Goal: Task Accomplishment & Management: Complete application form

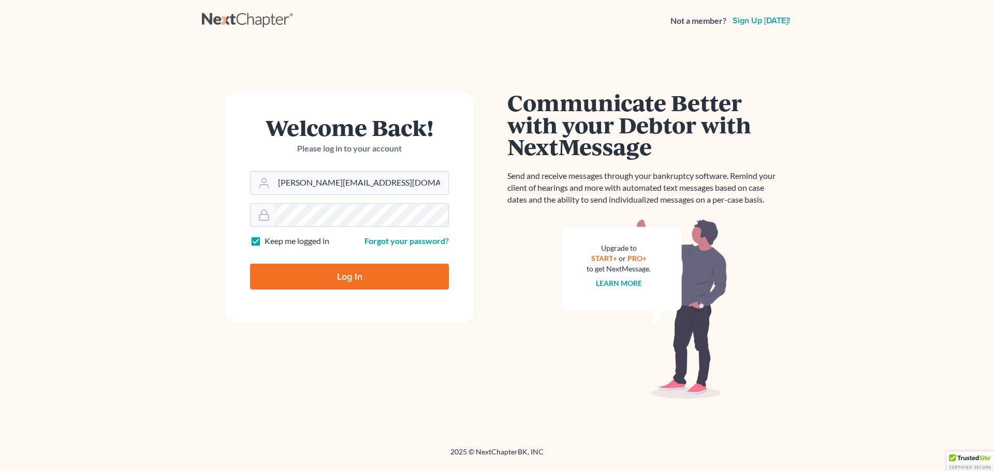
click at [330, 281] on input "Log In" at bounding box center [349, 277] width 199 height 26
type input "Thinking..."
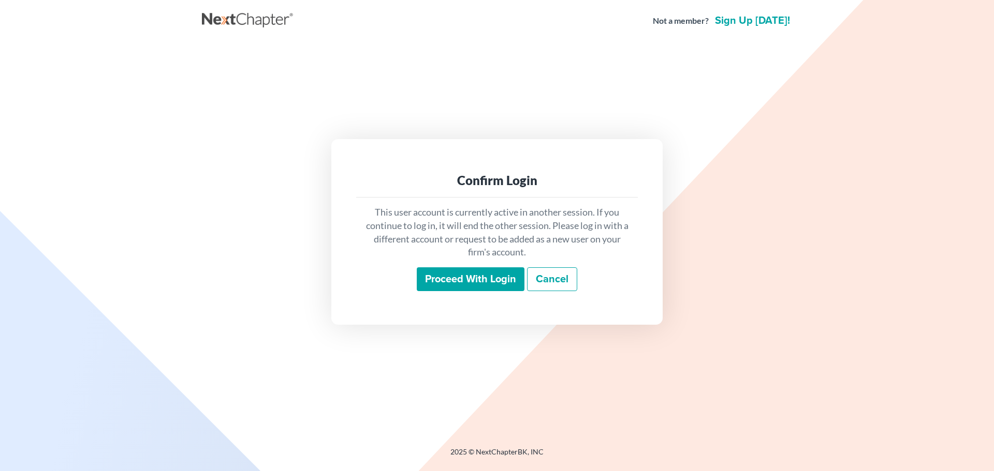
click at [459, 278] on input "Proceed with login" at bounding box center [471, 280] width 108 height 24
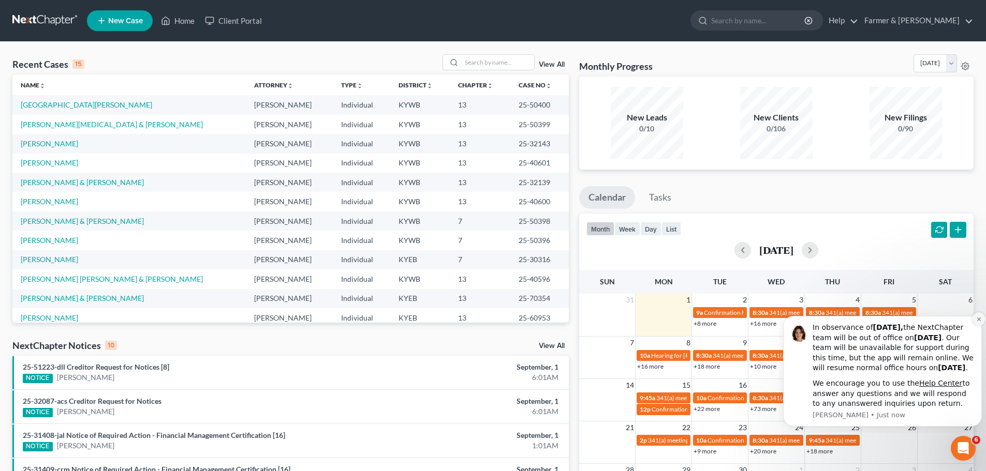
click at [979, 317] on icon "Dismiss notification" at bounding box center [979, 320] width 6 height 6
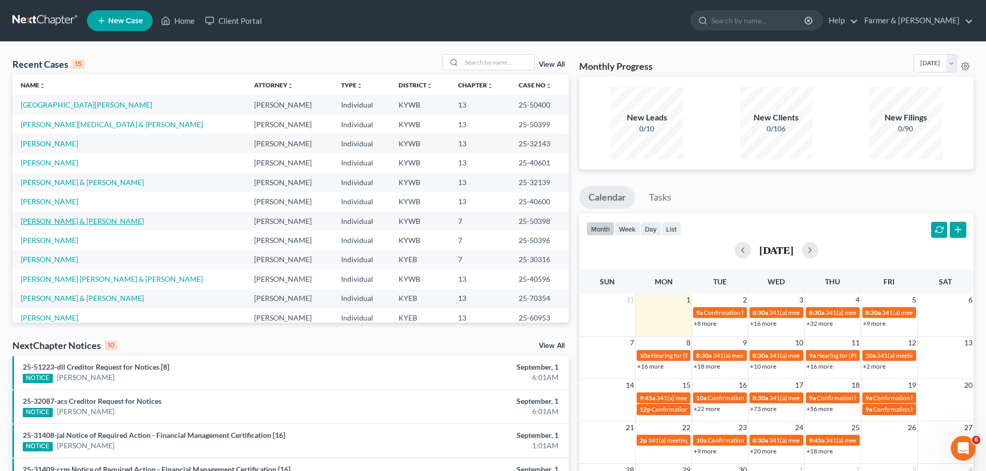
click at [58, 218] on link "[PERSON_NAME] & [PERSON_NAME]" at bounding box center [82, 221] width 123 height 9
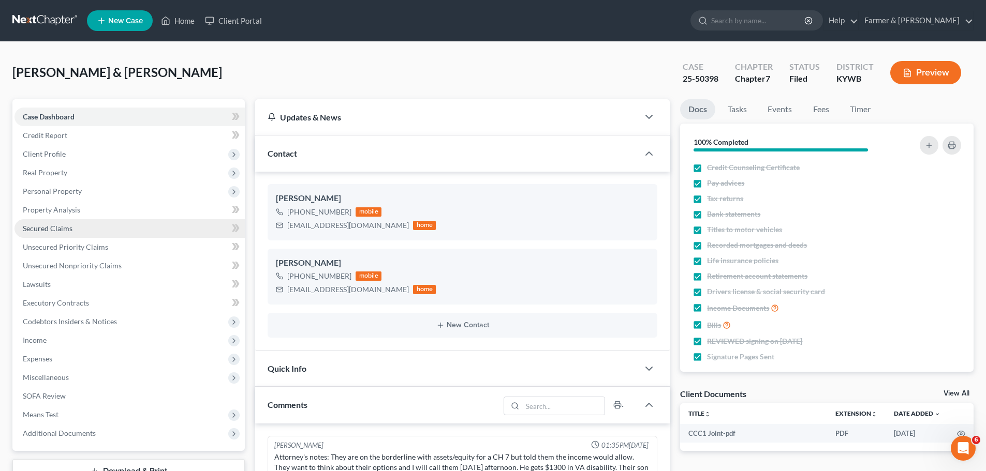
scroll to position [112, 0]
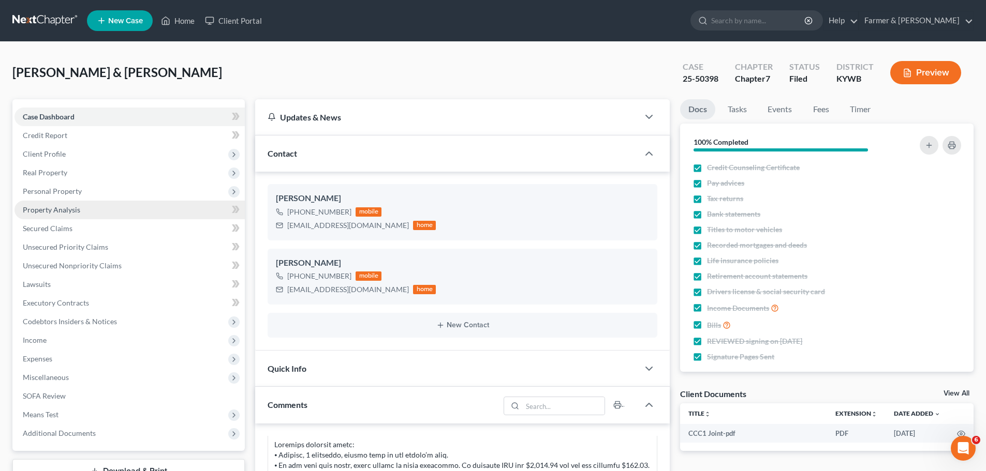
click at [56, 212] on span "Property Analysis" at bounding box center [51, 209] width 57 height 9
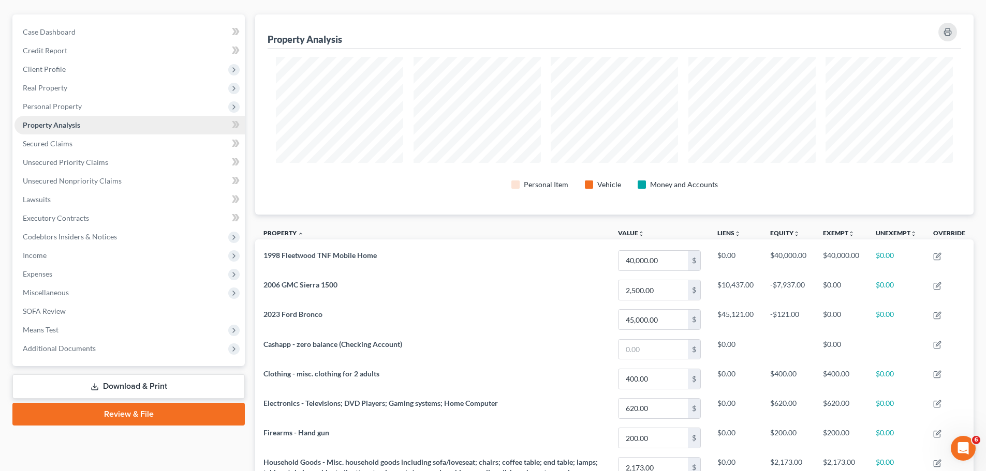
scroll to position [104, 0]
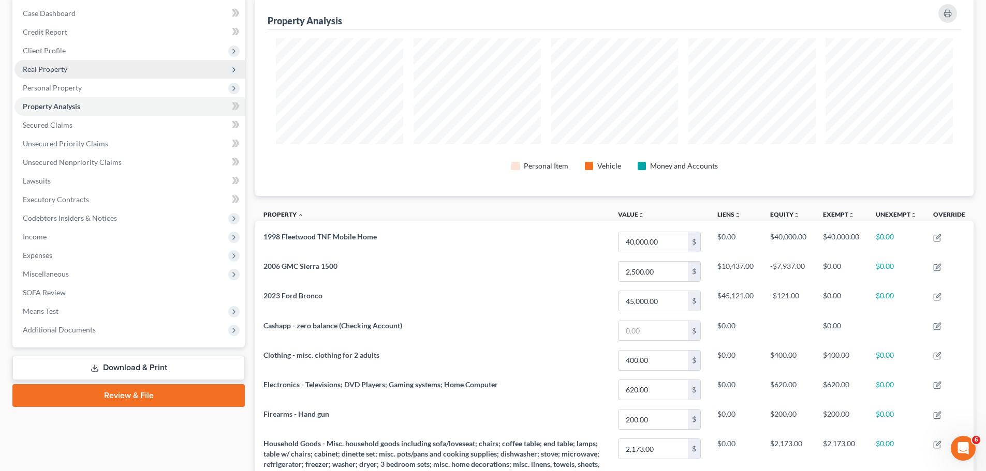
click at [75, 69] on span "Real Property" at bounding box center [129, 69] width 230 height 19
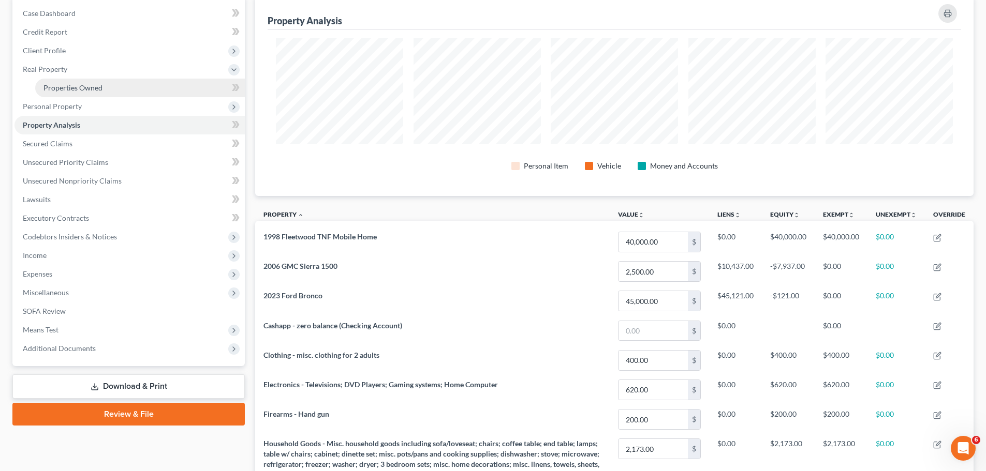
click at [76, 86] on span "Properties Owned" at bounding box center [72, 87] width 59 height 9
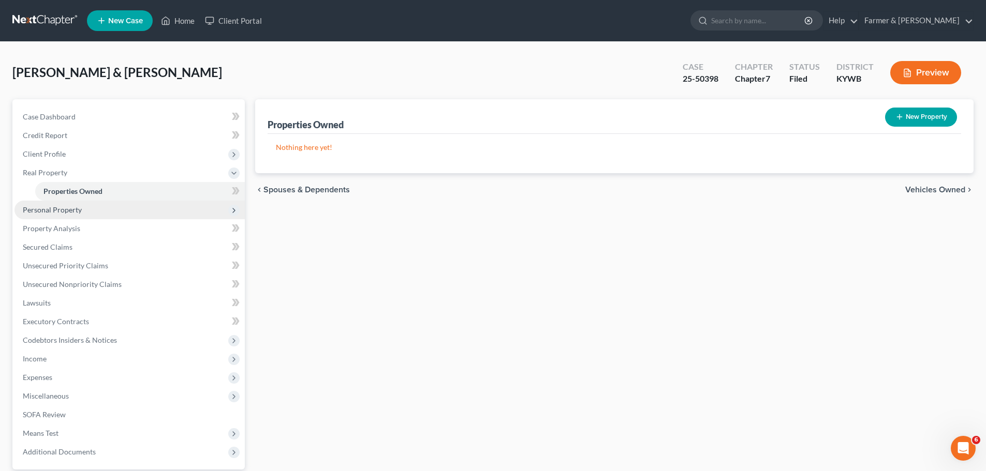
click at [63, 209] on span "Personal Property" at bounding box center [52, 209] width 59 height 9
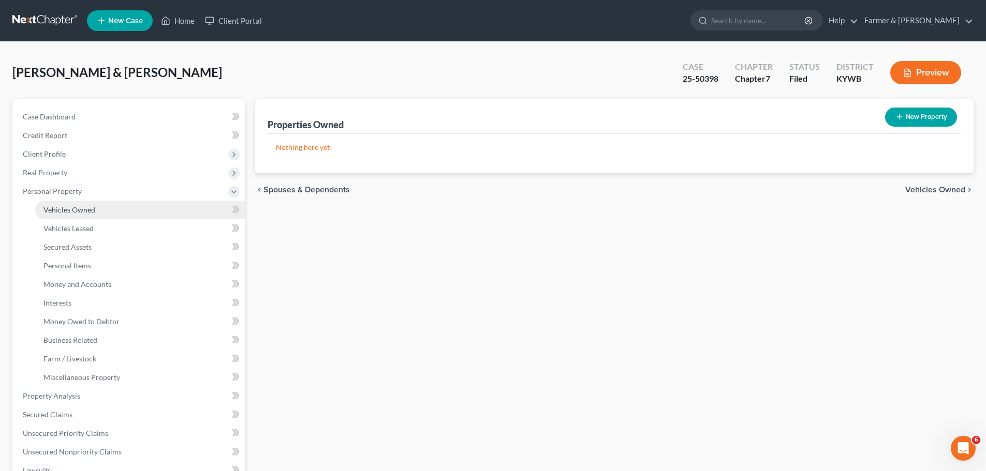
click at [77, 213] on span "Vehicles Owned" at bounding box center [69, 209] width 52 height 9
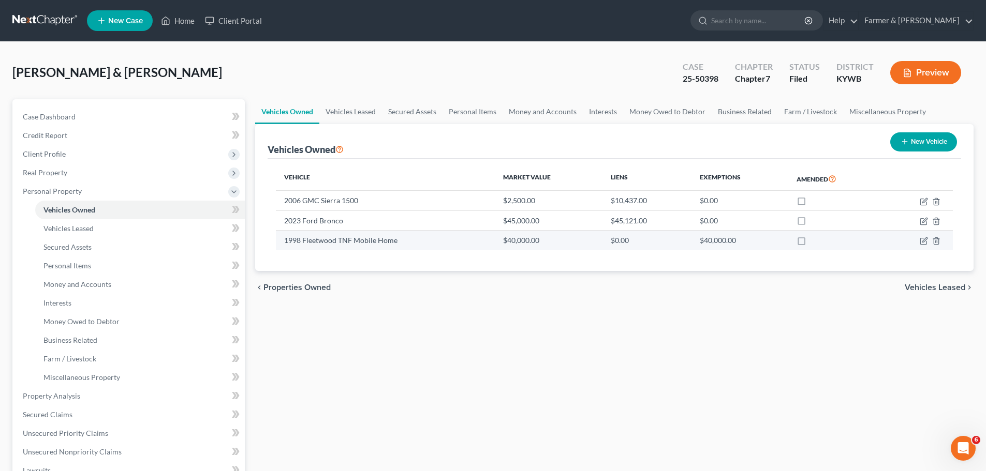
click at [928, 236] on td at bounding box center [918, 241] width 70 height 20
click at [923, 241] on icon "button" at bounding box center [924, 241] width 8 height 8
select select "7"
select select "28"
select select "2"
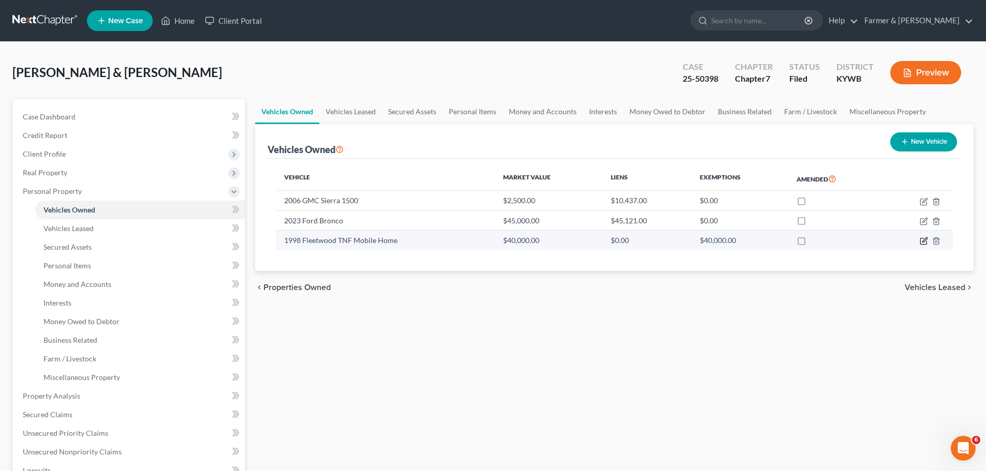
select select "2"
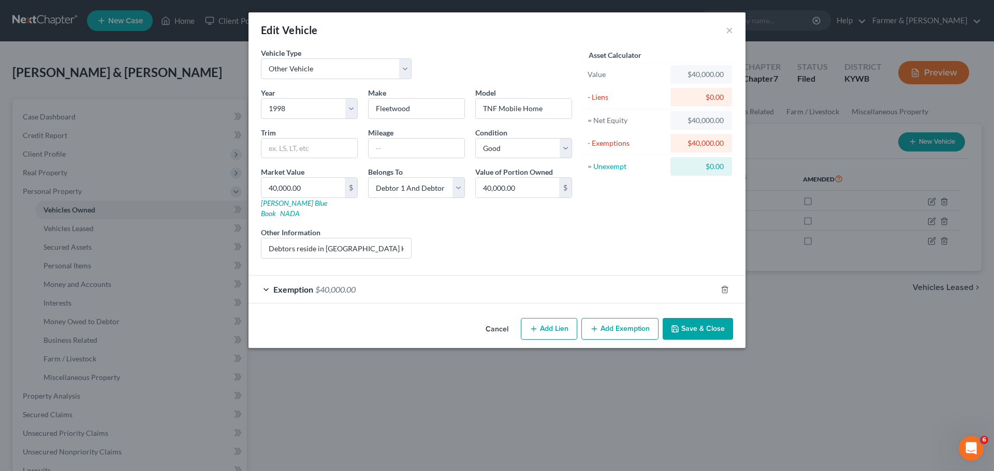
checkbox input "true"
click at [289, 276] on div "Exemption $40,000.00" at bounding box center [482, 289] width 468 height 27
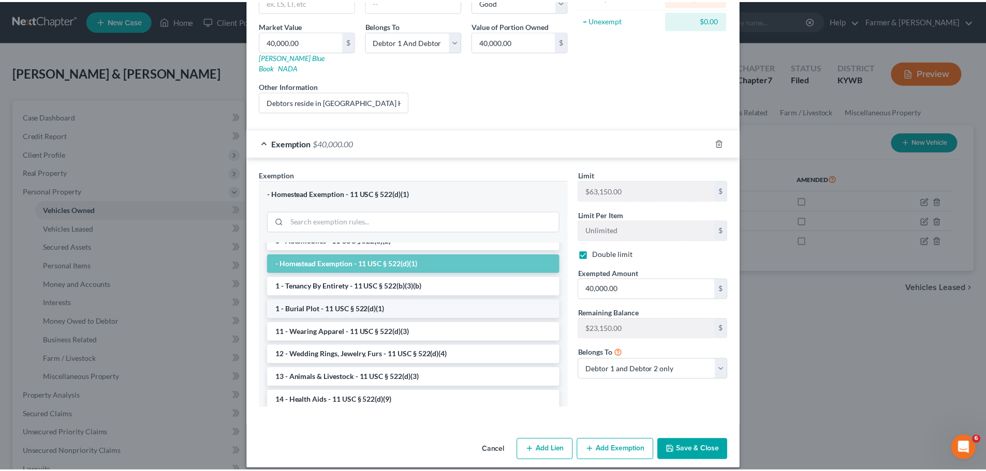
scroll to position [52, 0]
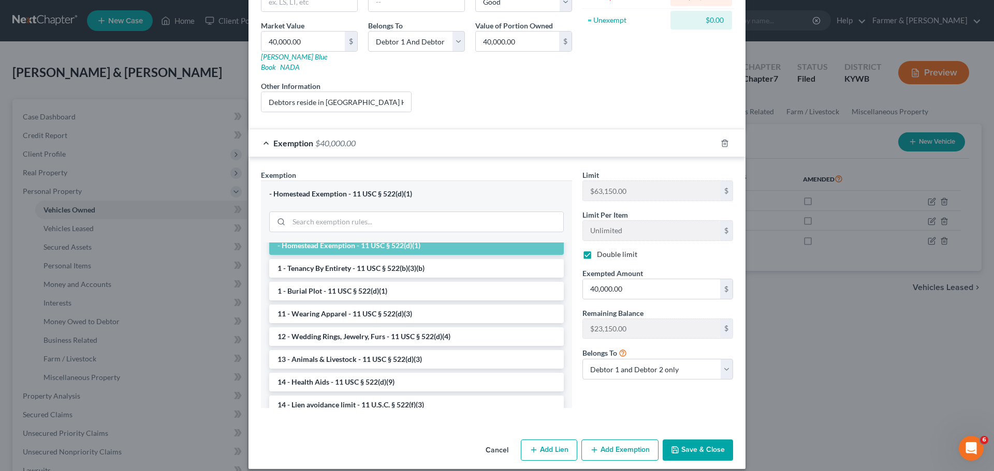
click at [488, 444] on button "Cancel" at bounding box center [496, 451] width 39 height 21
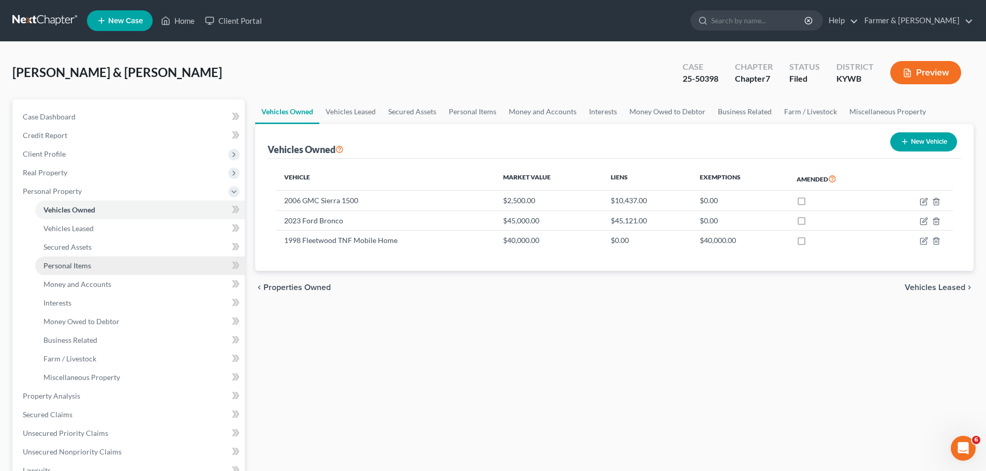
click at [60, 269] on span "Personal Items" at bounding box center [67, 265] width 48 height 9
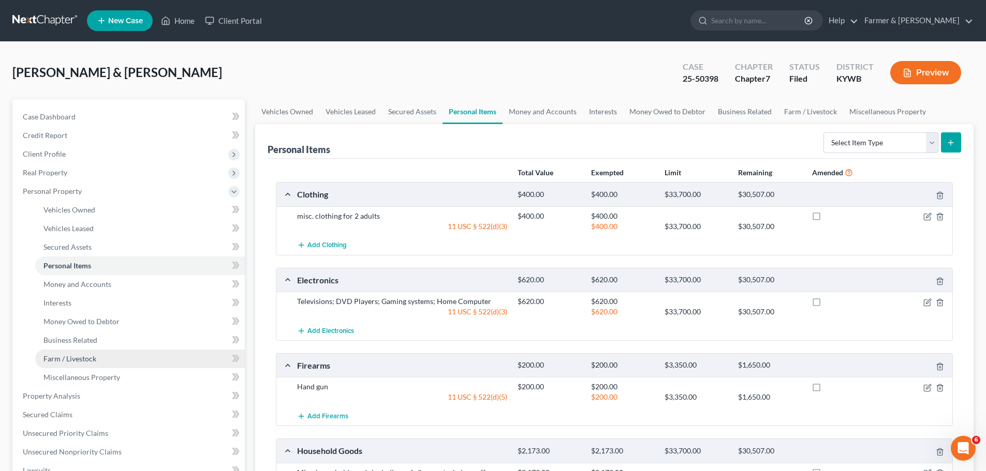
click at [82, 356] on span "Farm / Livestock" at bounding box center [69, 359] width 53 height 9
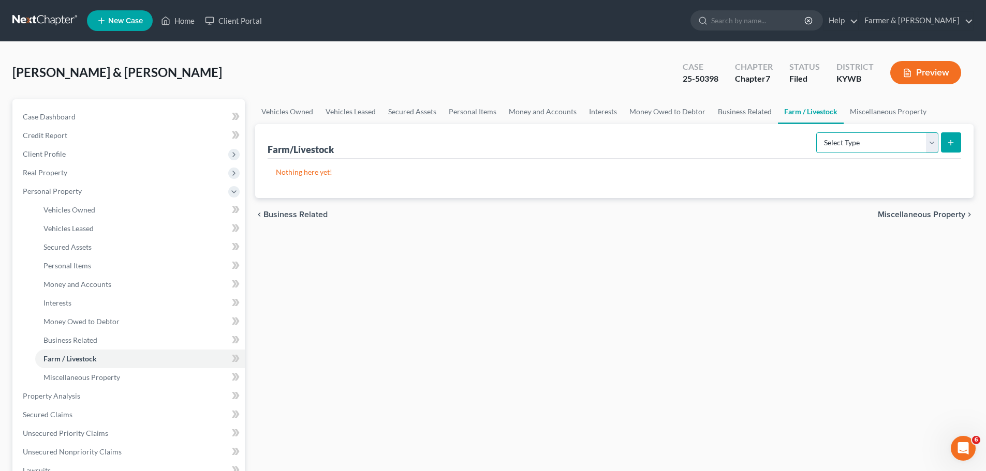
click at [932, 140] on select "Select Type Animals & Livestock Crops: Growing or Harvested Farming Equipment F…" at bounding box center [877, 142] width 122 height 21
click at [83, 269] on span "Personal Items" at bounding box center [67, 265] width 48 height 9
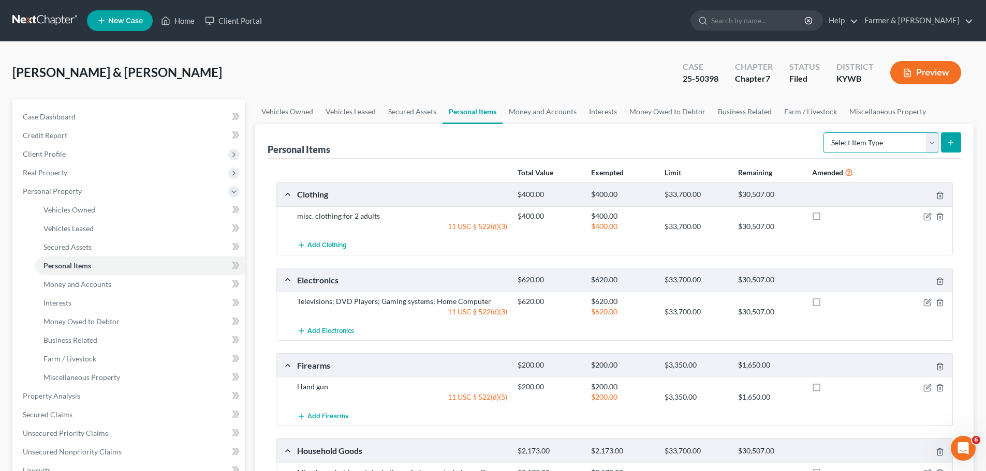
click at [926, 142] on select "Select Item Type Clothing Collectibles Of Value Electronics Firearms Household …" at bounding box center [880, 142] width 115 height 21
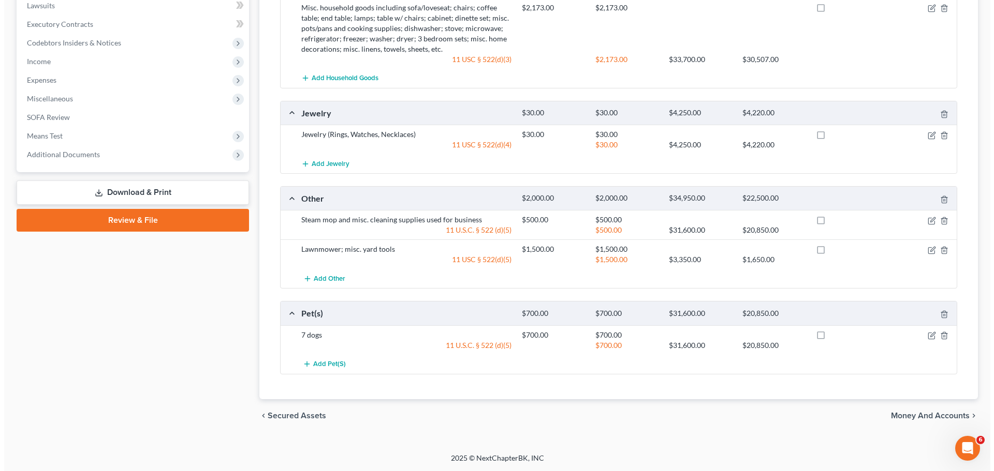
scroll to position [466, 0]
click at [927, 221] on icon "button" at bounding box center [927, 220] width 8 height 8
select select "2"
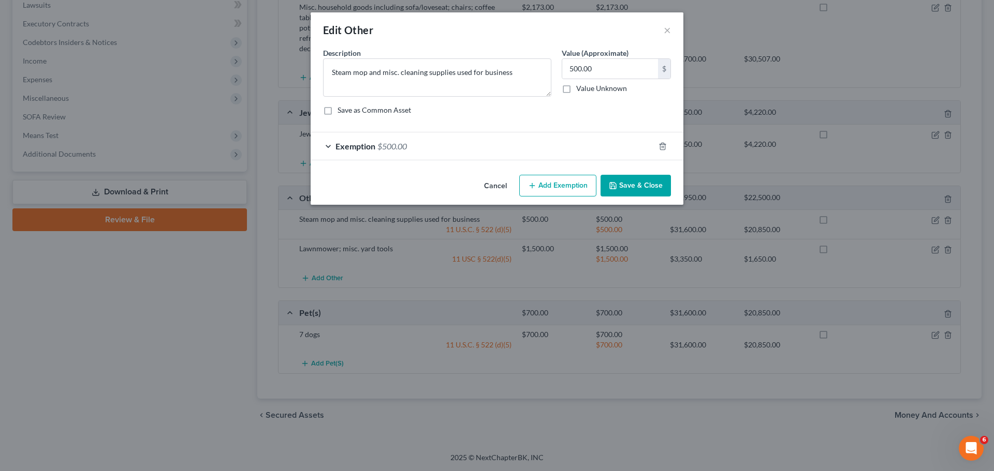
click at [413, 148] on div "Exemption $500.00" at bounding box center [483, 145] width 344 height 27
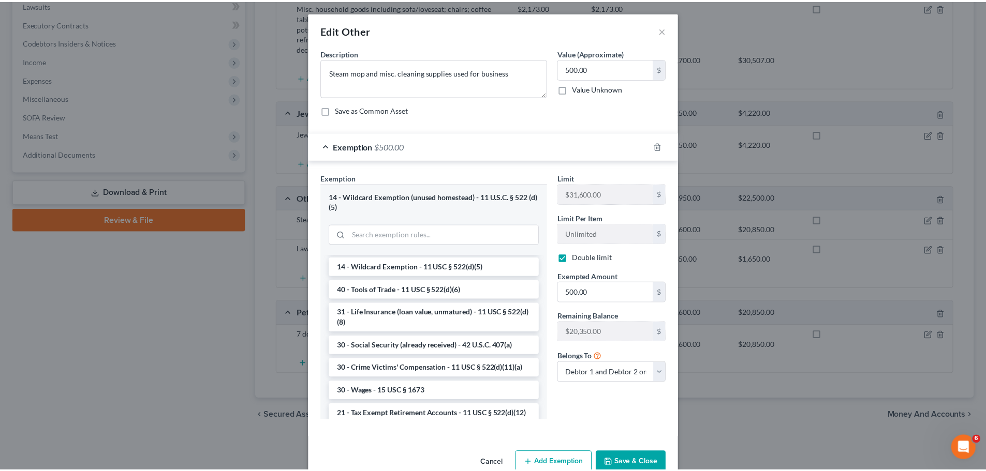
scroll to position [386, 0]
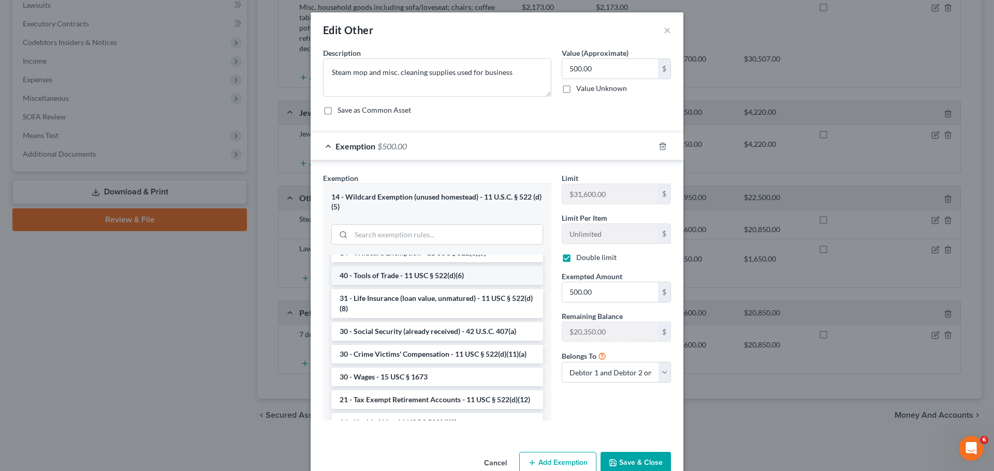
click at [447, 285] on li "40 - Tools of Trade - 11 USC § 522(d)(6)" at bounding box center [437, 276] width 212 height 19
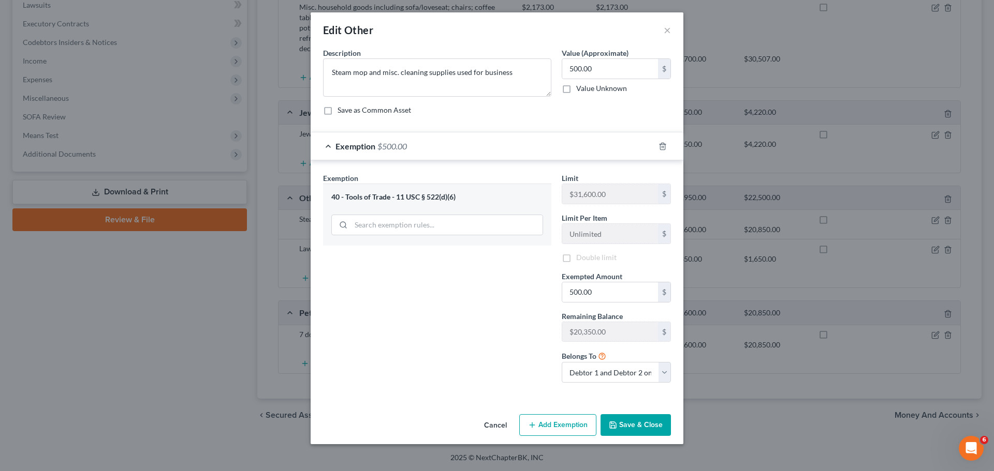
checkbox input "false"
click at [666, 28] on button "×" at bounding box center [667, 30] width 7 height 12
